Goal: Task Accomplishment & Management: Use online tool/utility

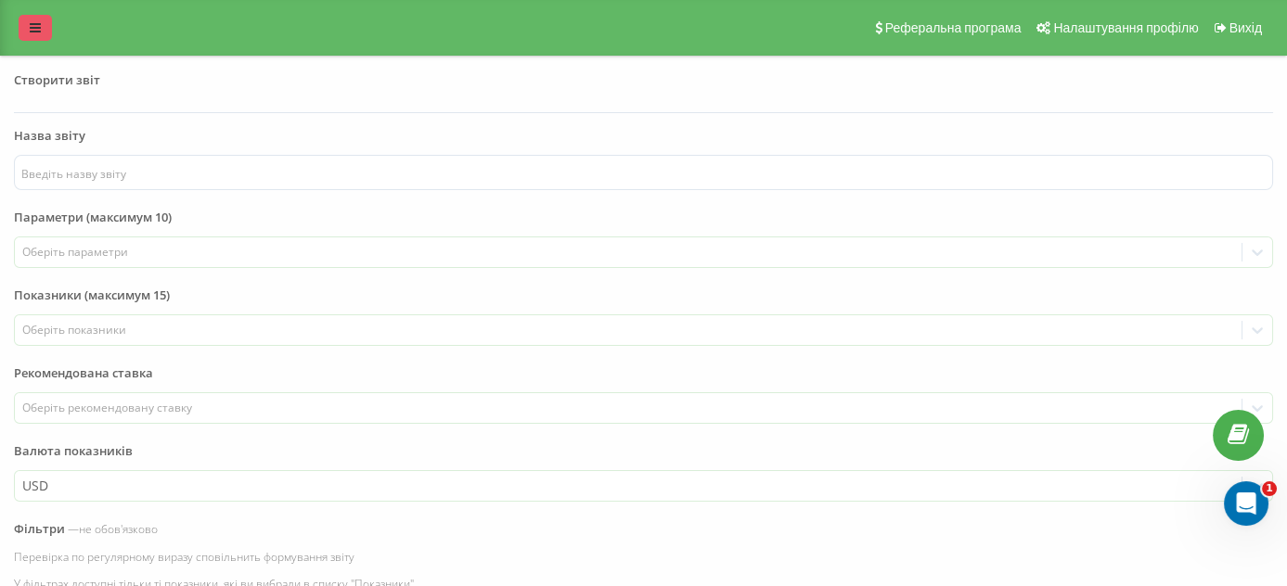
click at [38, 28] on icon at bounding box center [35, 27] width 11 height 13
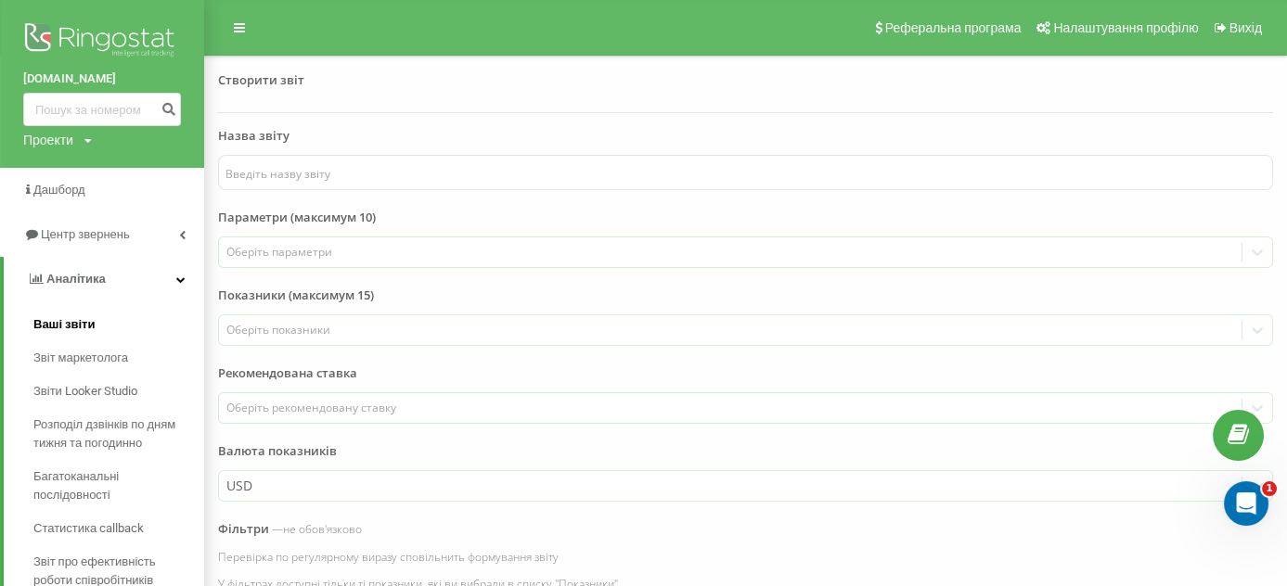
click at [91, 326] on span "Ваші звіти" at bounding box center [64, 324] width 62 height 19
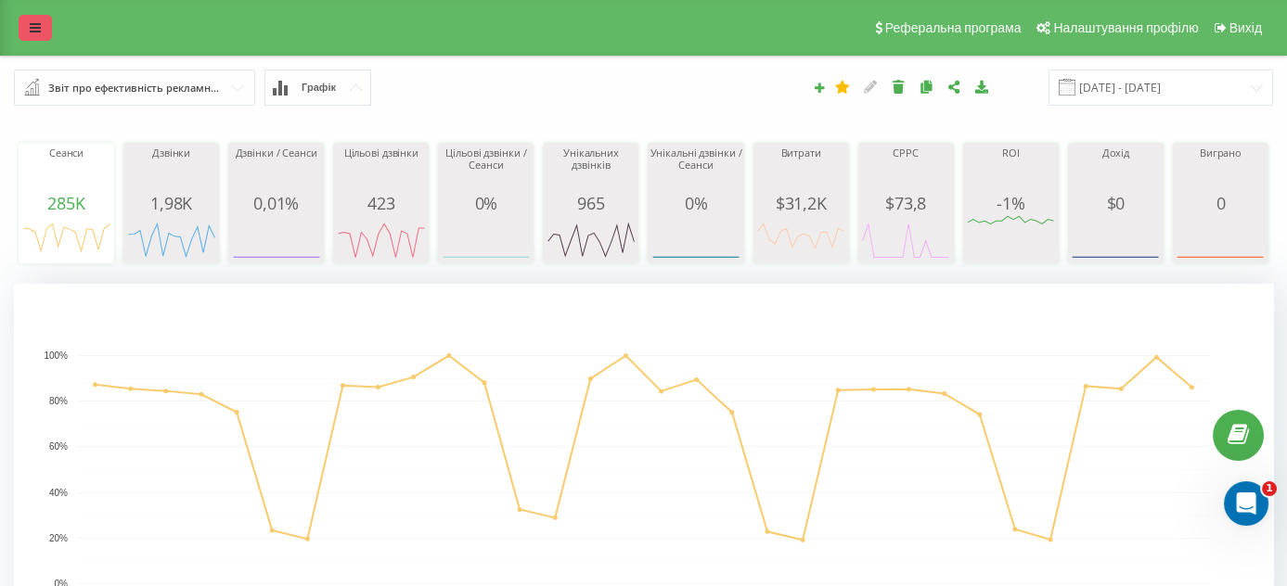
click at [24, 21] on link at bounding box center [35, 28] width 33 height 26
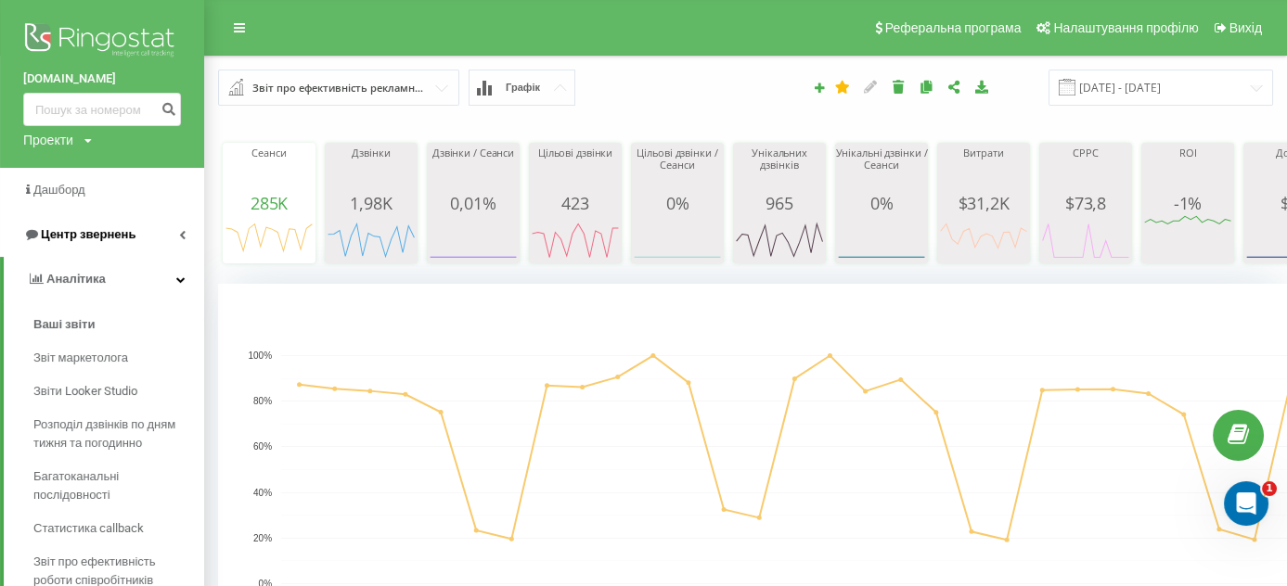
click at [119, 237] on span "Центр звернень" at bounding box center [88, 234] width 95 height 14
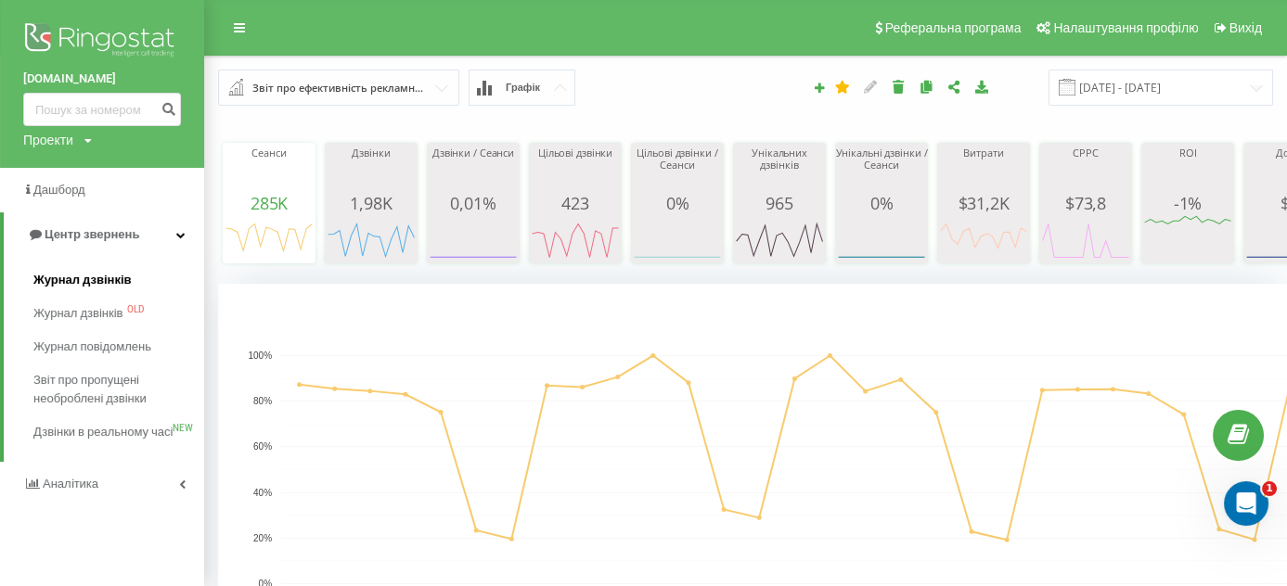
click at [101, 289] on span "Журнал дзвінків" at bounding box center [82, 280] width 98 height 19
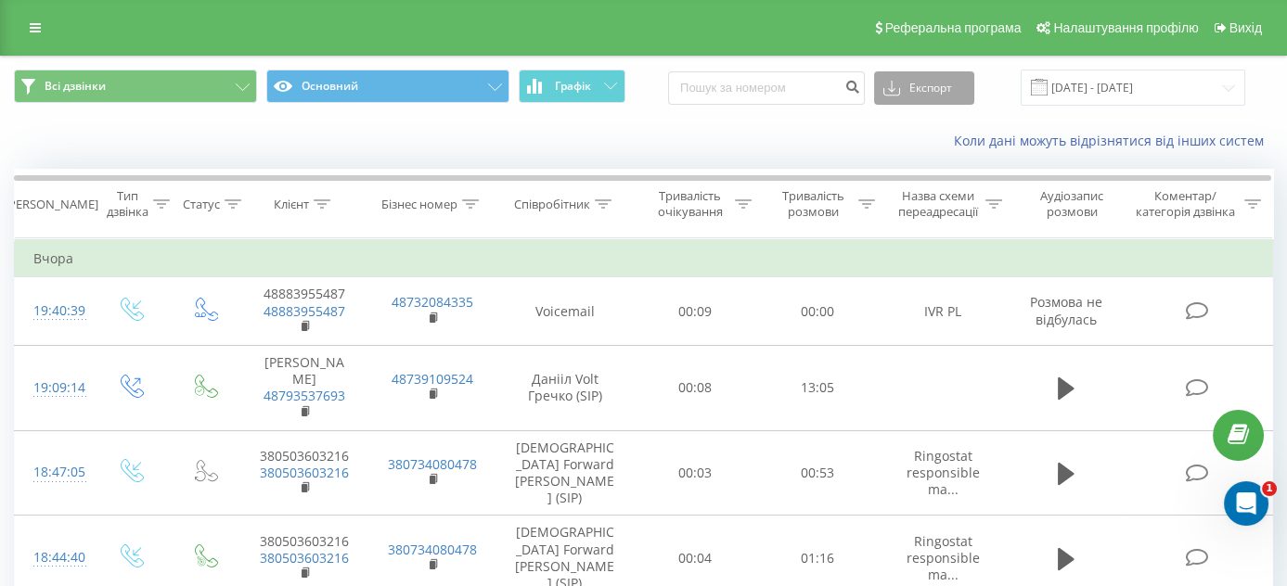
click at [954, 83] on button "Експорт" at bounding box center [924, 87] width 100 height 33
click at [602, 137] on div "Коли дані можуть відрізнятися вiд інших систем" at bounding box center [883, 141] width 803 height 19
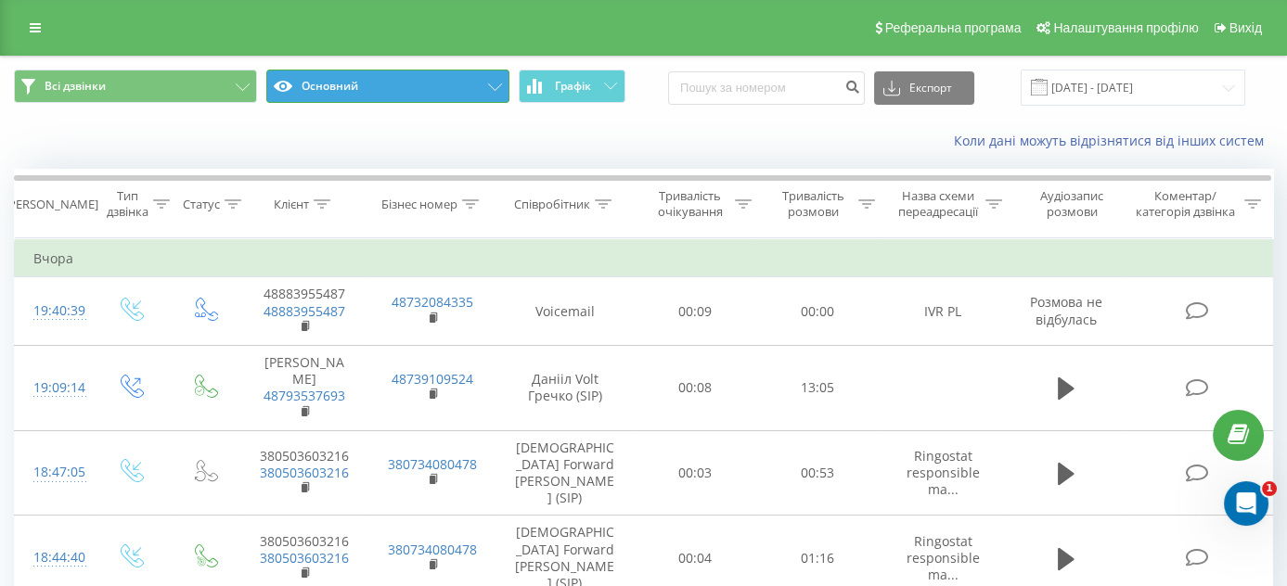
click at [343, 93] on button "Основний" at bounding box center [387, 86] width 243 height 33
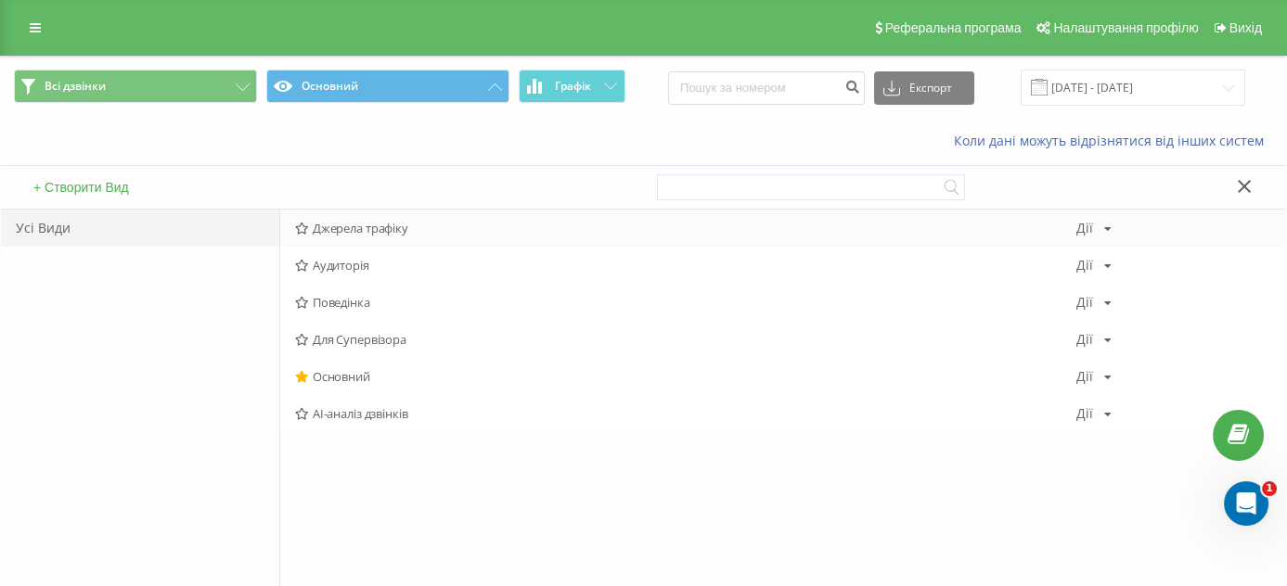
click at [390, 226] on span "Джерела трафіку" at bounding box center [685, 228] width 781 height 13
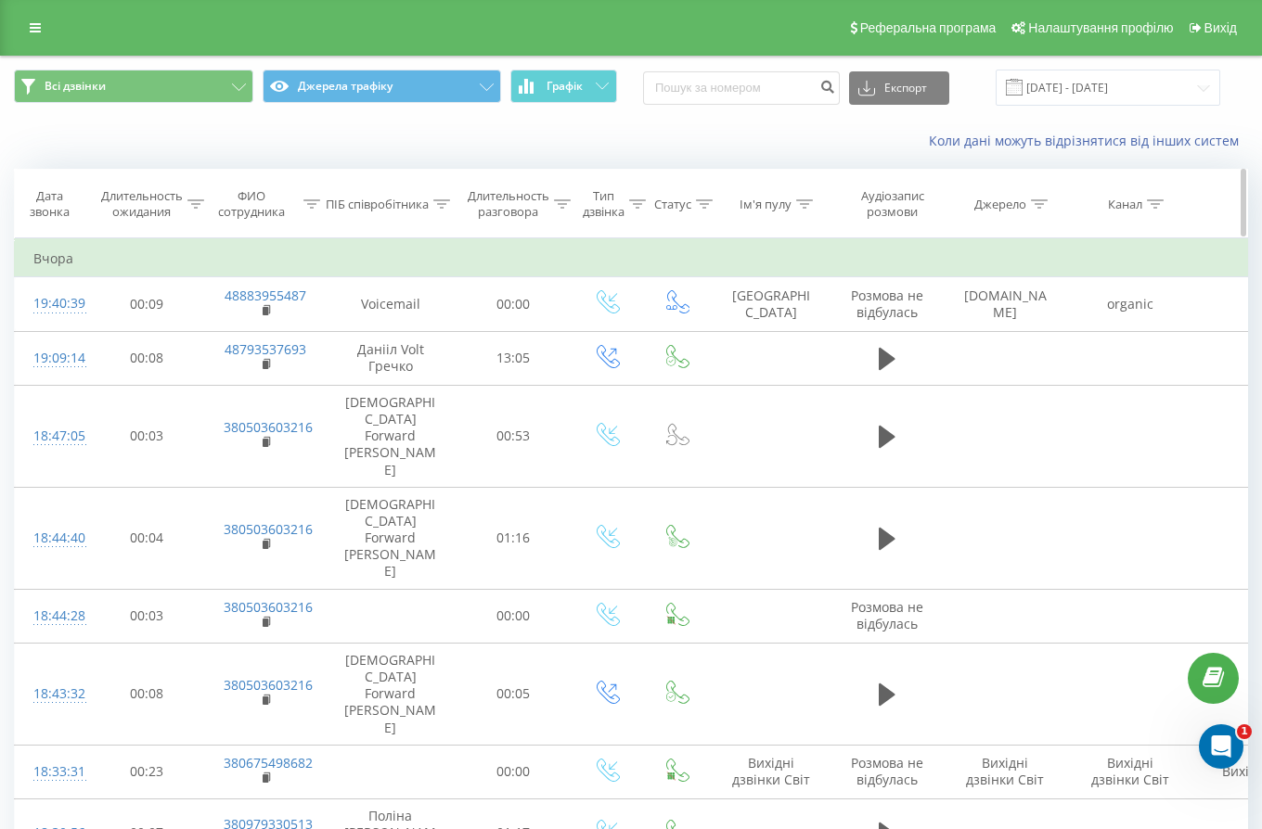
click at [754, 170] on th "Ім'я пулу" at bounding box center [771, 204] width 121 height 69
click at [820, 179] on th "Ім'я пулу" at bounding box center [771, 204] width 121 height 69
click at [576, 170] on th "Тип дзвінка" at bounding box center [608, 204] width 74 height 69
click at [725, 158] on div "Коли дані можуть відрізнятися вiд інших систем" at bounding box center [631, 141] width 1260 height 45
